Goal: Transaction & Acquisition: Purchase product/service

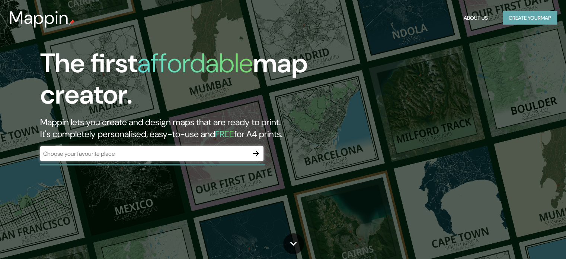
click at [518, 18] on button "Create your map" at bounding box center [530, 18] width 54 height 14
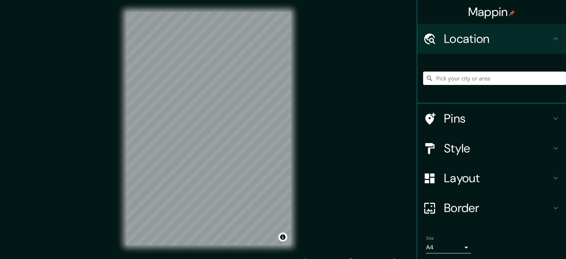
click at [448, 77] on input "Pick your city or area" at bounding box center [494, 77] width 143 height 13
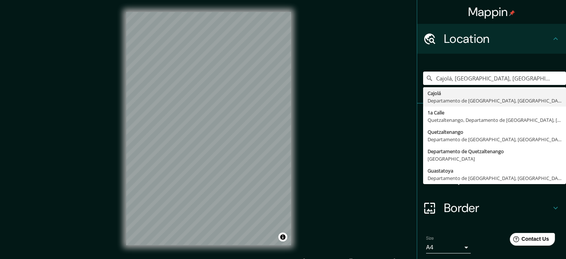
type input "Cajolá, Departamento de Quetzaltenango, Guatemala"
click at [376, 153] on div "Mappin Location Cajolá, Departamento de Quetzaltenango, Guatemala Cajolá Depart…" at bounding box center [283, 134] width 566 height 269
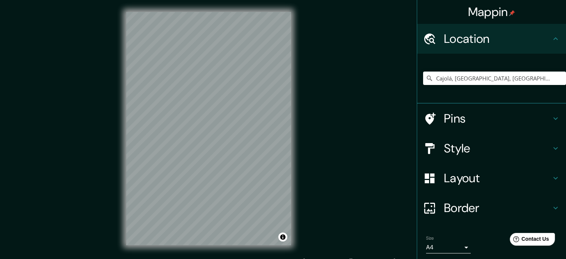
scroll to position [25, 0]
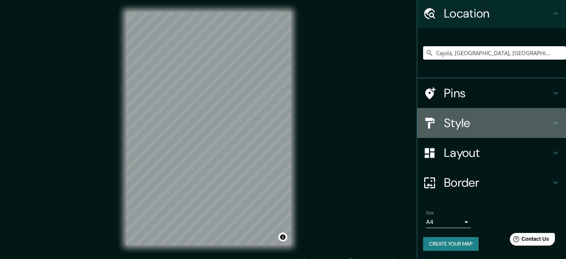
click at [456, 129] on h4 "Style" at bounding box center [497, 122] width 107 height 15
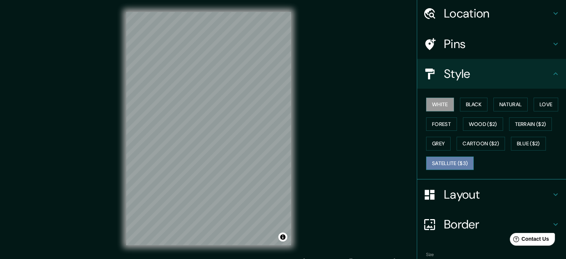
click at [435, 160] on button "Satellite ($3)" at bounding box center [450, 163] width 48 height 14
click at [436, 108] on button "White" at bounding box center [440, 105] width 28 height 14
click at [447, 162] on button "Satellite ($3)" at bounding box center [450, 163] width 48 height 14
click at [441, 107] on button "White" at bounding box center [440, 105] width 28 height 14
click at [437, 160] on button "Satellite ($3)" at bounding box center [450, 163] width 48 height 14
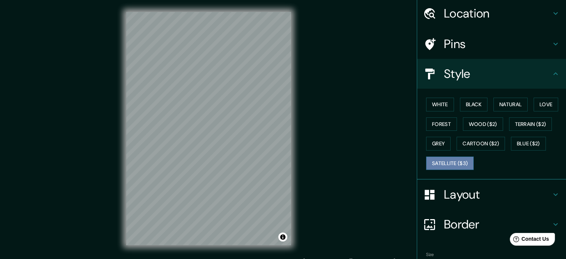
drag, startPoint x: 437, startPoint y: 160, endPoint x: 439, endPoint y: 112, distance: 48.5
click at [436, 161] on button "Satellite ($3)" at bounding box center [450, 163] width 48 height 14
click at [433, 105] on button "White" at bounding box center [440, 105] width 28 height 14
click at [449, 163] on button "Satellite ($3)" at bounding box center [450, 163] width 48 height 14
click at [436, 105] on button "White" at bounding box center [440, 105] width 28 height 14
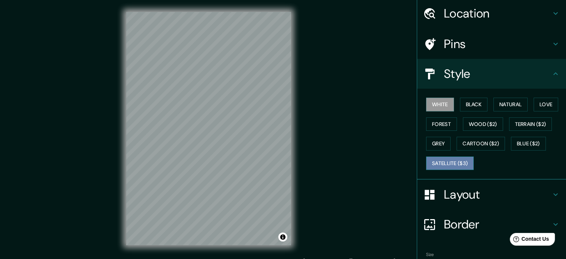
click at [435, 159] on button "Satellite ($3)" at bounding box center [450, 163] width 48 height 14
click at [427, 105] on button "White" at bounding box center [440, 105] width 28 height 14
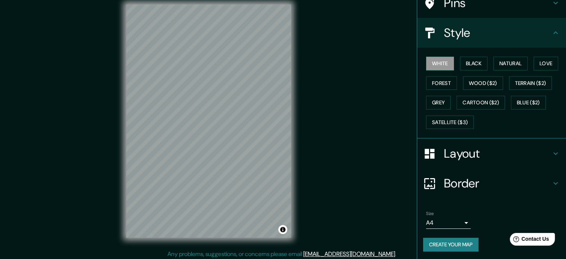
scroll to position [10, 0]
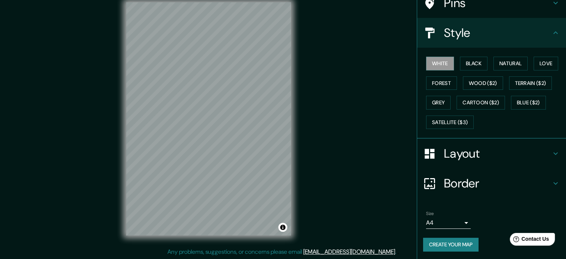
click at [430, 239] on button "Create your map" at bounding box center [450, 245] width 55 height 14
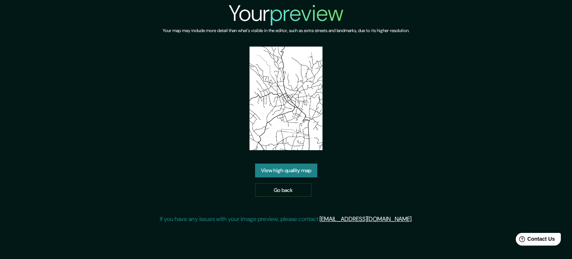
click at [272, 163] on link "View high quality map" at bounding box center [286, 170] width 62 height 14
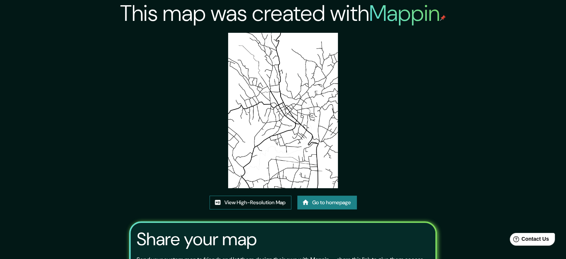
click at [267, 200] on link "View High-Resolution Map" at bounding box center [251, 202] width 82 height 14
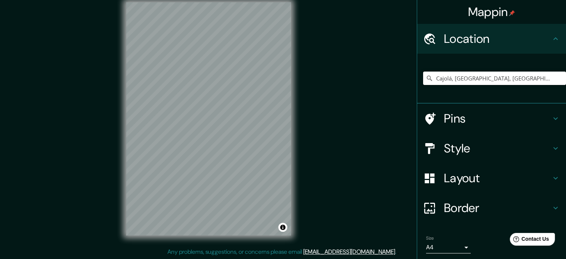
click at [490, 73] on input "Cajolá, Departamento de Quetzaltenango, Guatemala" at bounding box center [494, 77] width 143 height 13
drag, startPoint x: 447, startPoint y: 80, endPoint x: 391, endPoint y: 67, distance: 57.4
click at [391, 67] on div "Mappin Location Cajolá, Departamento de Quetzaltenango, Guatemala Pins Style La…" at bounding box center [283, 124] width 566 height 269
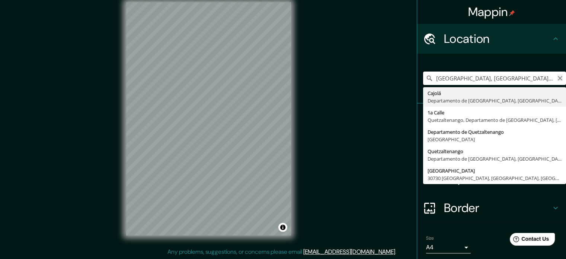
type input "Calle Quetzaltenango, Chinautla, Departamento de Guatemala, Guatemala"
click at [557, 79] on icon "Clear" at bounding box center [560, 78] width 6 height 6
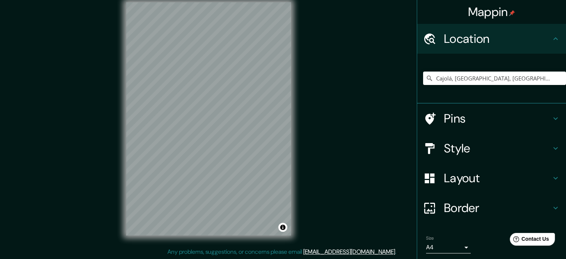
click at [444, 181] on h4 "Layout" at bounding box center [497, 178] width 107 height 15
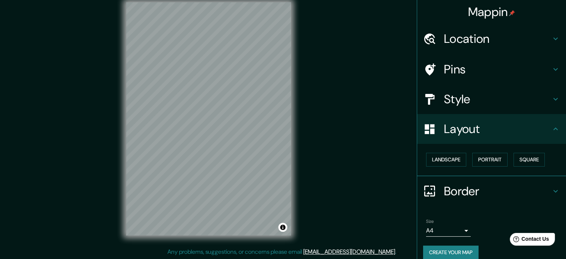
click at [447, 101] on h4 "Style" at bounding box center [497, 99] width 107 height 15
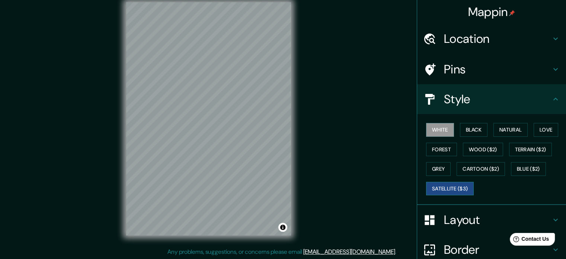
click at [432, 186] on button "Satellite ($3)" at bounding box center [450, 189] width 48 height 14
click at [437, 132] on button "White" at bounding box center [440, 130] width 28 height 14
click at [445, 43] on h4 "Location" at bounding box center [497, 38] width 107 height 15
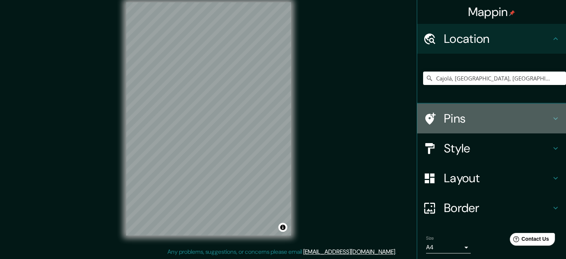
click at [443, 128] on div "Pins" at bounding box center [491, 119] width 149 height 30
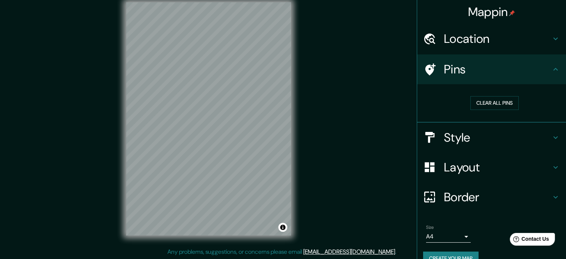
click at [450, 140] on h4 "Style" at bounding box center [497, 137] width 107 height 15
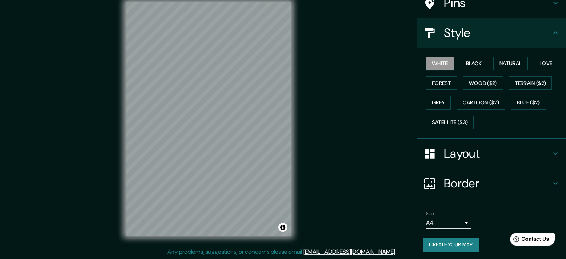
click at [457, 159] on h4 "Layout" at bounding box center [497, 153] width 107 height 15
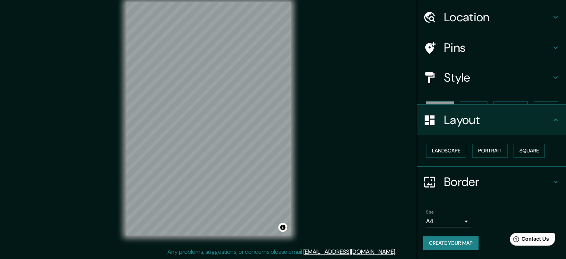
scroll to position [8, 0]
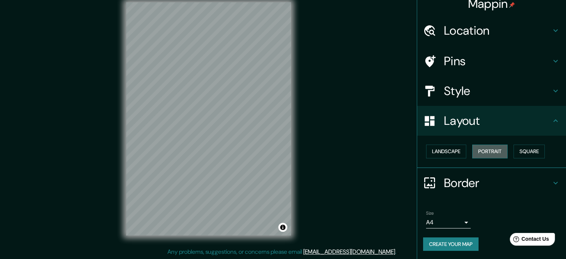
click at [480, 152] on button "Portrait" at bounding box center [490, 151] width 35 height 14
click at [491, 152] on button "Portrait" at bounding box center [490, 151] width 35 height 14
click at [516, 150] on button "Square" at bounding box center [529, 151] width 31 height 14
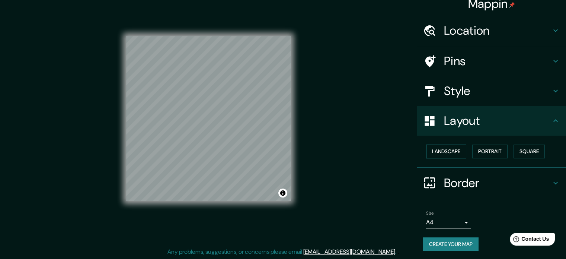
click at [442, 153] on button "Landscape" at bounding box center [446, 151] width 40 height 14
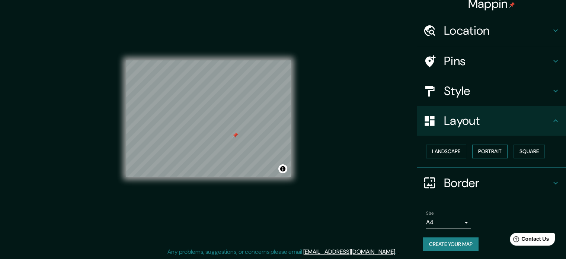
click at [486, 153] on button "Portrait" at bounding box center [490, 151] width 35 height 14
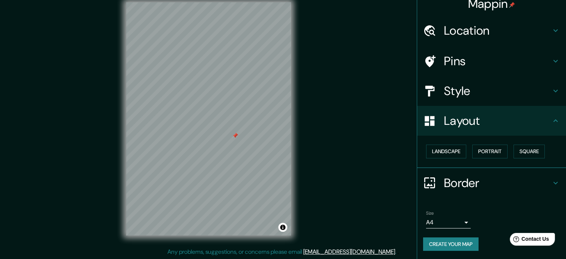
scroll to position [0, 0]
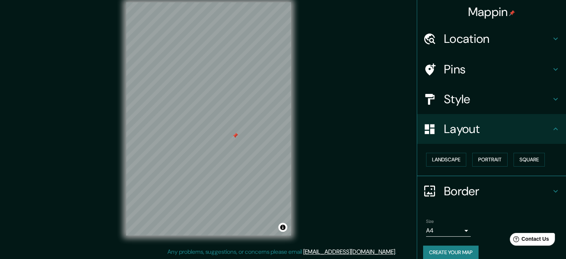
click at [462, 32] on h4 "Location" at bounding box center [497, 38] width 107 height 15
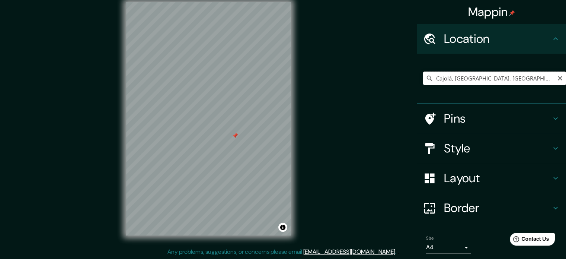
drag, startPoint x: 448, startPoint y: 79, endPoint x: 421, endPoint y: 78, distance: 26.8
click at [423, 78] on div "Cajolá, Departamento de Quetzaltenango, Guatemala" at bounding box center [494, 77] width 143 height 13
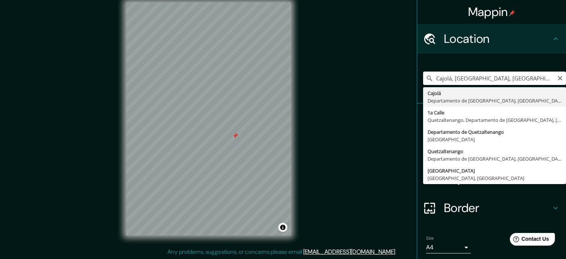
click at [497, 80] on input "Cajolá, Departamento de [GEOGRAPHIC_DATA], [GEOGRAPHIC_DATA]la" at bounding box center [494, 77] width 143 height 13
drag, startPoint x: 497, startPoint y: 80, endPoint x: 415, endPoint y: 85, distance: 82.8
click at [417, 85] on div "Cajolá, Departamento de Quetzaltenango, Guatemala Cajolá Departamento de Quetza…" at bounding box center [491, 79] width 149 height 50
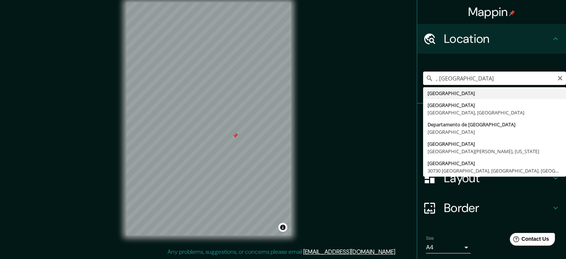
drag, startPoint x: 483, startPoint y: 80, endPoint x: 390, endPoint y: 82, distance: 93.5
click at [391, 84] on div "Mappin Location , Guatemala Guatemala Ciudad de Guatemala Departamento de Guate…" at bounding box center [283, 124] width 566 height 269
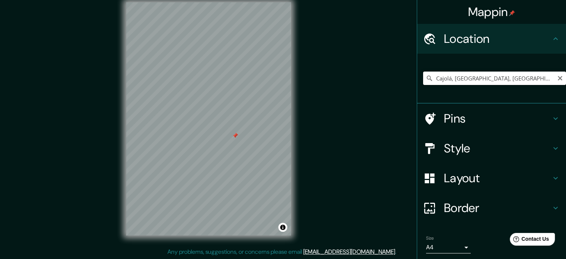
drag, startPoint x: 450, startPoint y: 79, endPoint x: 422, endPoint y: 84, distance: 29.2
click at [424, 85] on div "Cajolá, Departamento de [GEOGRAPHIC_DATA], [GEOGRAPHIC_DATA]la" at bounding box center [494, 78] width 143 height 37
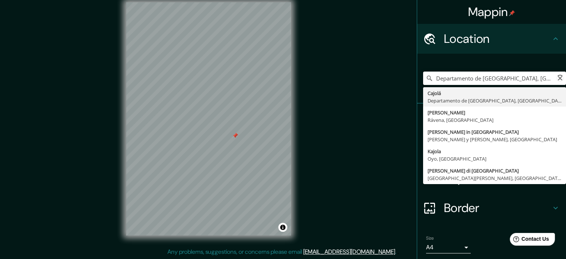
type input "Cajolá, Departamento de [GEOGRAPHIC_DATA], [GEOGRAPHIC_DATA]la"
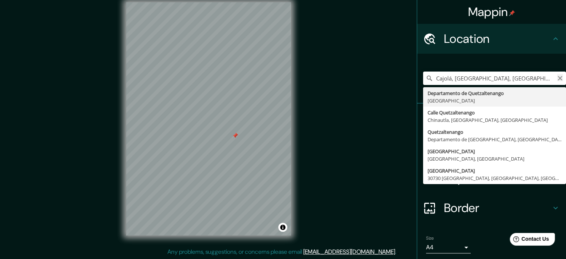
click at [557, 80] on icon "Clear" at bounding box center [560, 78] width 6 height 6
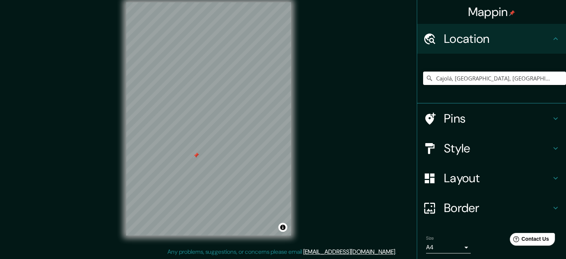
drag, startPoint x: 513, startPoint y: 80, endPoint x: 381, endPoint y: 101, distance: 134.7
click at [381, 101] on div "Mappin Location Cajolá, Departamento de Quetzaltenango, Guatemala Pins Style La…" at bounding box center [283, 124] width 566 height 269
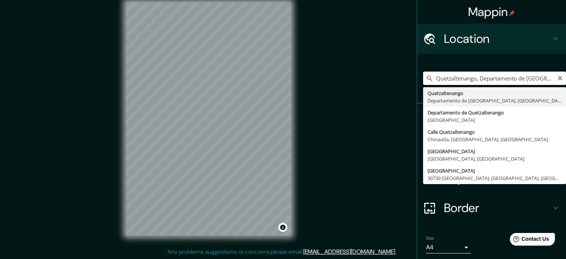
type input "Quetzaltenango, Departamento de Quetzaltenango, Guatemala"
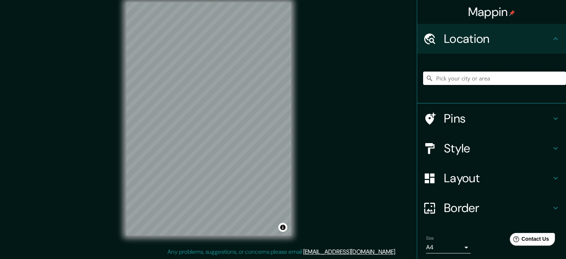
click at [440, 83] on input "Pick your city or area" at bounding box center [494, 77] width 143 height 13
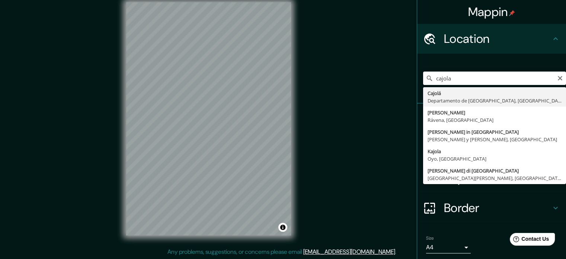
type input "Cajolá, Departamento de Quetzaltenango, Guatemala"
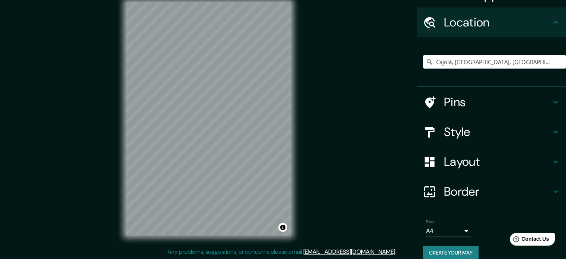
scroll to position [25, 0]
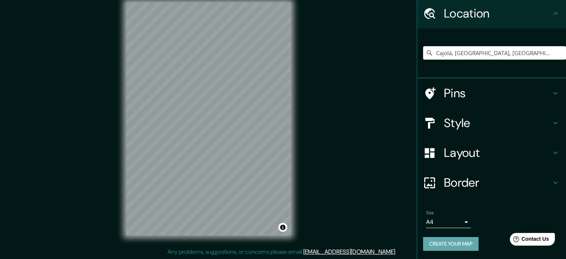
click at [429, 241] on button "Create your map" at bounding box center [450, 244] width 55 height 14
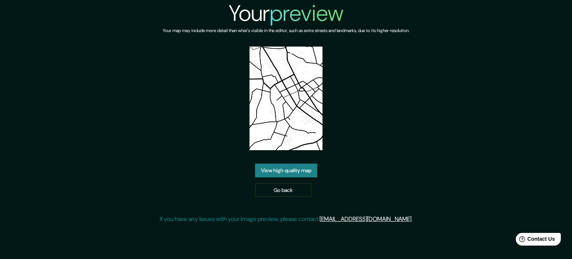
click at [307, 173] on link "View high quality map" at bounding box center [286, 170] width 62 height 14
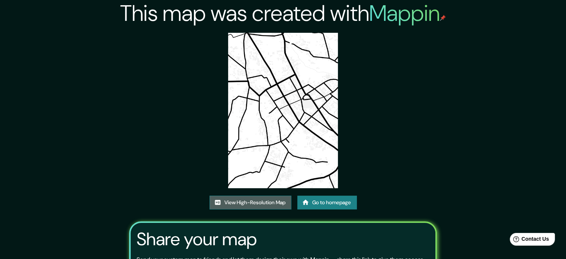
click at [252, 201] on link "View High-Resolution Map" at bounding box center [251, 202] width 82 height 14
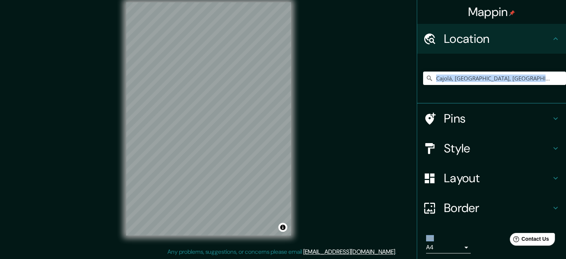
drag, startPoint x: 515, startPoint y: 86, endPoint x: 447, endPoint y: 78, distance: 69.0
click at [402, 86] on div "Mappin Location [GEOGRAPHIC_DATA], [GEOGRAPHIC_DATA], [GEOGRAPHIC_DATA] Pins St…" at bounding box center [283, 124] width 566 height 269
drag, startPoint x: 527, startPoint y: 78, endPoint x: 400, endPoint y: 80, distance: 127.4
click at [400, 80] on div "Mappin Location [GEOGRAPHIC_DATA], [GEOGRAPHIC_DATA], [GEOGRAPHIC_DATA] Pins St…" at bounding box center [283, 124] width 566 height 269
type input "ngo, [GEOGRAPHIC_DATA]"
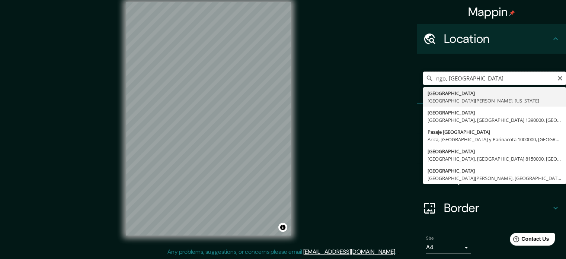
drag, startPoint x: 432, startPoint y: 79, endPoint x: 394, endPoint y: 85, distance: 38.6
click at [392, 89] on div "Mappin Location ngo, [GEOGRAPHIC_DATA] [GEOGRAPHIC_DATA] [GEOGRAPHIC_DATA][PERS…" at bounding box center [283, 124] width 566 height 269
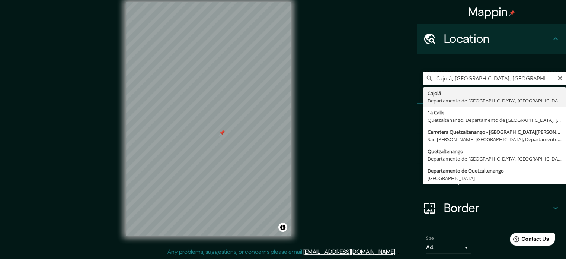
click at [508, 79] on input "Cajolá, [GEOGRAPHIC_DATA], [GEOGRAPHIC_DATA]" at bounding box center [494, 77] width 143 height 13
drag, startPoint x: 441, startPoint y: 88, endPoint x: 426, endPoint y: 93, distance: 15.7
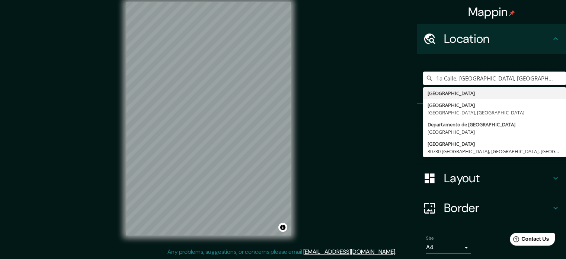
drag, startPoint x: 496, startPoint y: 80, endPoint x: 406, endPoint y: 86, distance: 89.6
click at [406, 86] on div "Mappin Location [GEOGRAPHIC_DATA], [GEOGRAPHIC_DATA], [GEOGRAPHIC_DATA] [GEOGRA…" at bounding box center [283, 124] width 566 height 269
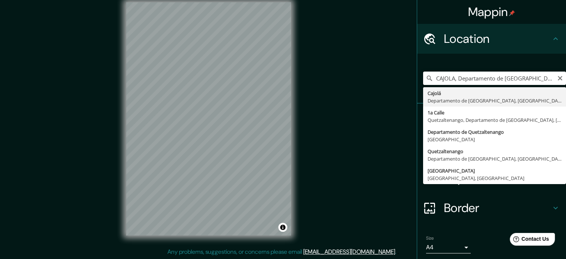
type input "Cajolá, [GEOGRAPHIC_DATA], [GEOGRAPHIC_DATA]"
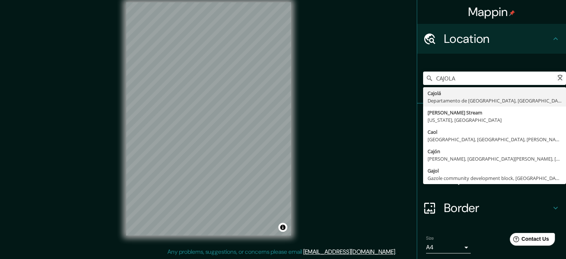
type input "Cajolá, [GEOGRAPHIC_DATA], [GEOGRAPHIC_DATA]"
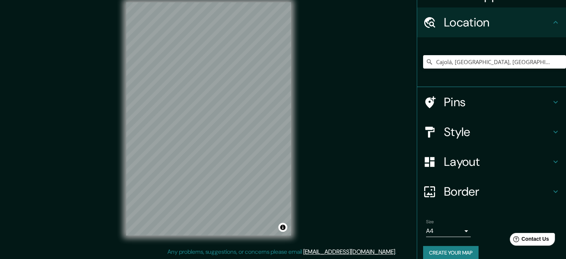
scroll to position [25, 0]
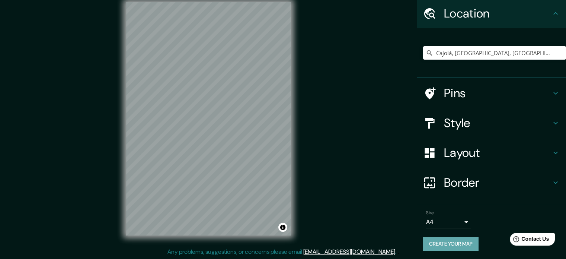
click at [461, 246] on button "Create your map" at bounding box center [450, 244] width 55 height 14
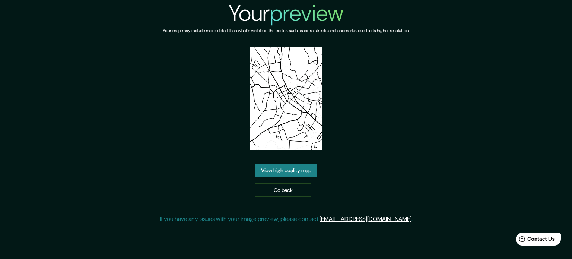
click at [299, 172] on link "View high quality map" at bounding box center [286, 170] width 62 height 14
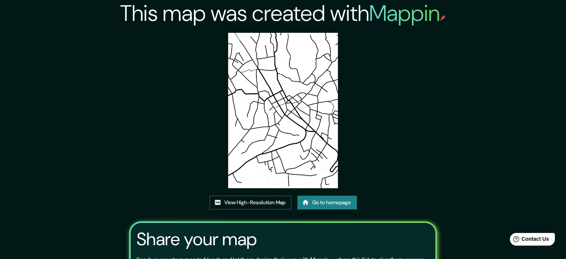
click at [248, 203] on link "View High-Resolution Map" at bounding box center [251, 202] width 82 height 14
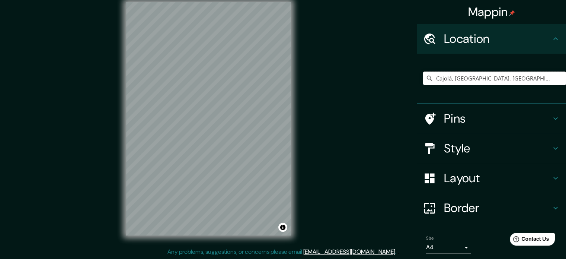
click at [448, 79] on input "Cajolá, [GEOGRAPHIC_DATA], [GEOGRAPHIC_DATA]" at bounding box center [494, 77] width 143 height 13
drag, startPoint x: 448, startPoint y: 79, endPoint x: 411, endPoint y: 79, distance: 37.6
click at [411, 79] on div "Mappin Location [GEOGRAPHIC_DATA], [GEOGRAPHIC_DATA], [GEOGRAPHIC_DATA] Pins St…" at bounding box center [283, 124] width 566 height 269
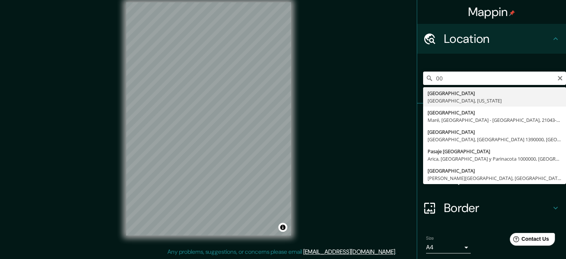
type input "0"
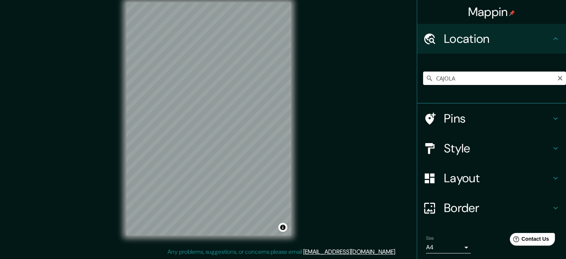
drag, startPoint x: 449, startPoint y: 86, endPoint x: 456, endPoint y: 96, distance: 12.2
click at [449, 86] on div "CAJOLA Cajolá Departamento de [GEOGRAPHIC_DATA], [GEOGRAPHIC_DATA] [PERSON_NAME…" at bounding box center [494, 78] width 143 height 37
click at [459, 80] on input "CAJOLA" at bounding box center [494, 77] width 143 height 13
click at [502, 80] on input "Cajolá, Departamento de Quetzaltenango, Guatemala" at bounding box center [494, 77] width 143 height 13
drag, startPoint x: 538, startPoint y: 79, endPoint x: 375, endPoint y: 77, distance: 162.4
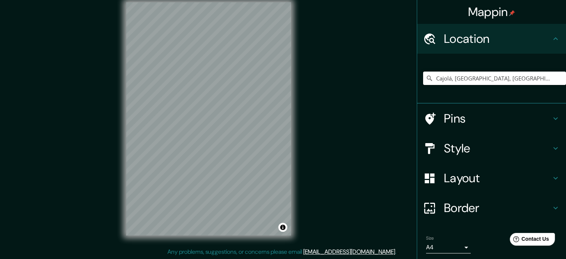
click at [375, 77] on div "Mappin Location Cajolá, Departamento de Quetzaltenango, Guatemala Pins Style La…" at bounding box center [283, 124] width 566 height 269
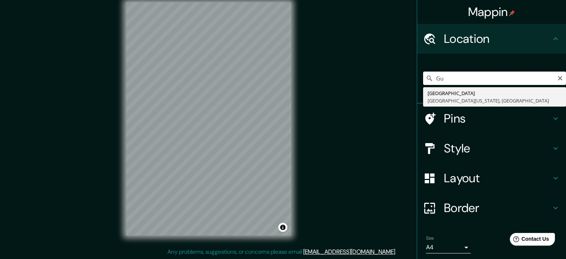
type input "G"
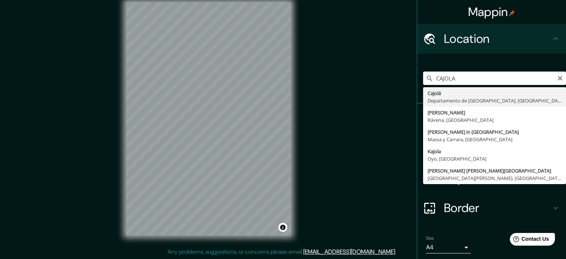
type input "Cajolá, Departamento de [GEOGRAPHIC_DATA], [GEOGRAPHIC_DATA]la"
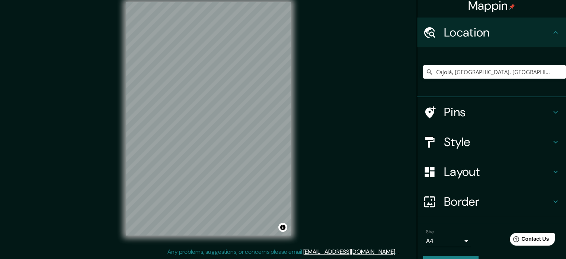
scroll to position [25, 0]
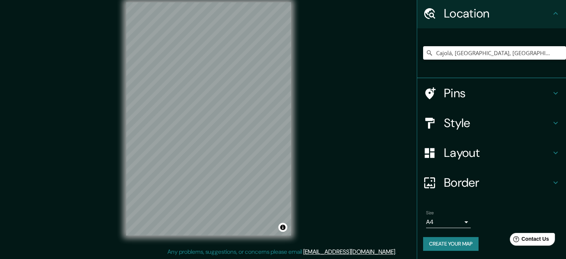
click at [467, 246] on button "Create your map" at bounding box center [450, 244] width 55 height 14
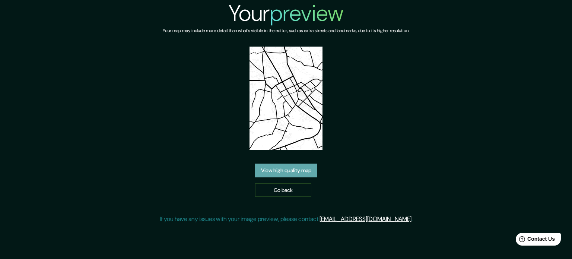
click at [299, 174] on link "View high quality map" at bounding box center [286, 170] width 62 height 14
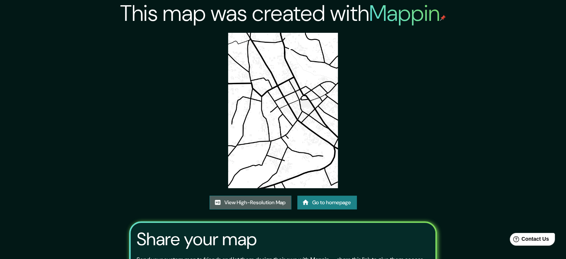
click at [253, 204] on link "View High-Resolution Map" at bounding box center [251, 202] width 82 height 14
